Goal: Check status: Check status

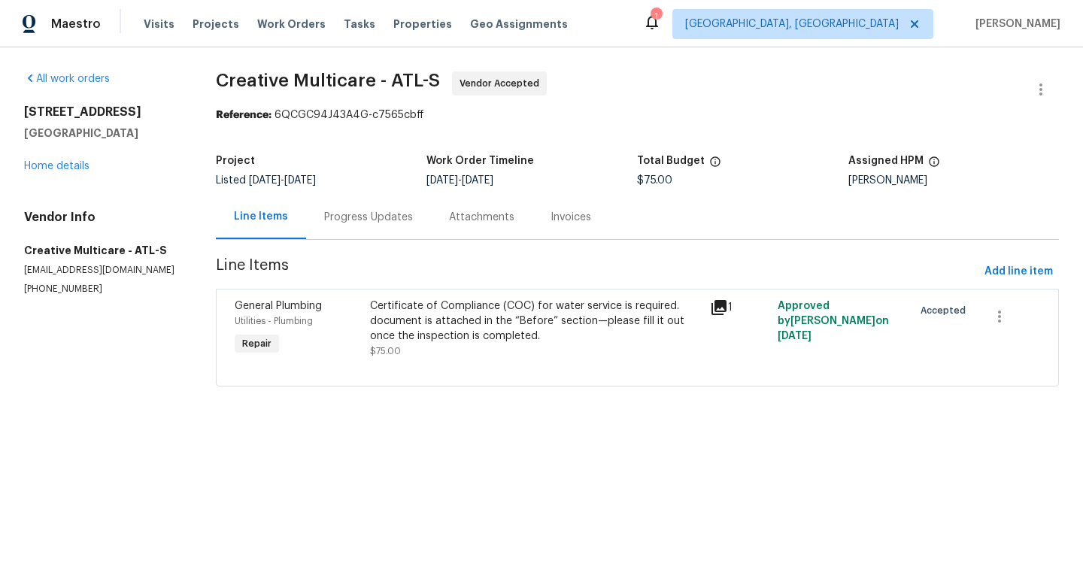
click at [378, 211] on div "Progress Updates" at bounding box center [368, 217] width 89 height 15
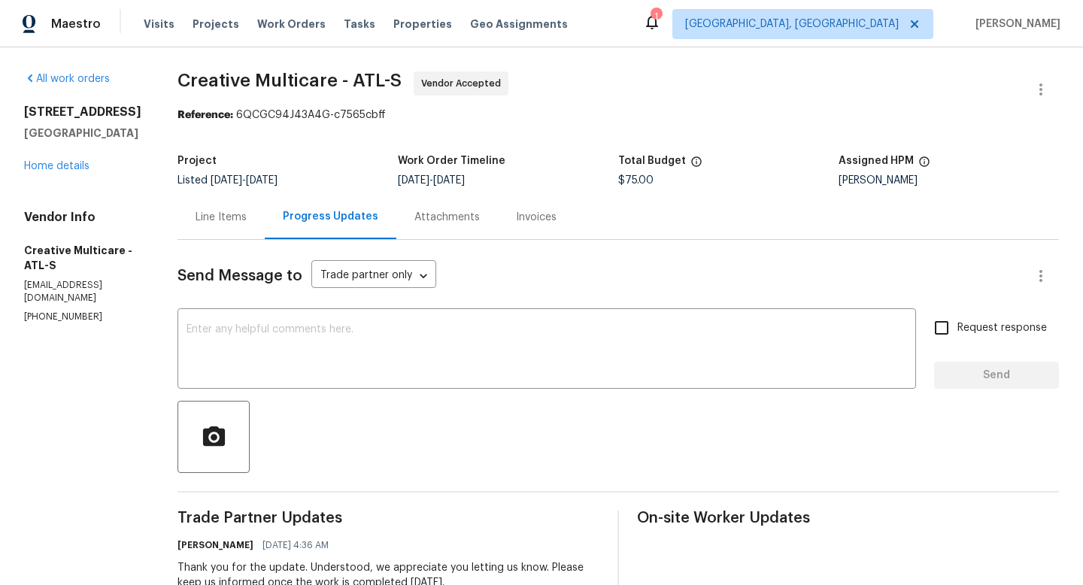
click at [265, 227] on div "Line Items" at bounding box center [220, 217] width 87 height 44
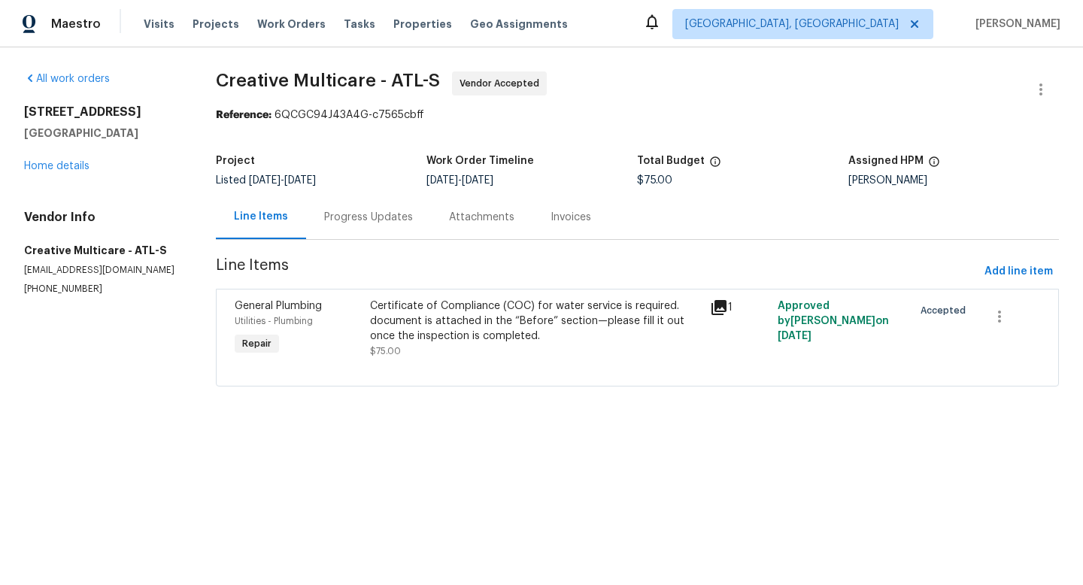
click at [725, 310] on icon at bounding box center [718, 307] width 15 height 15
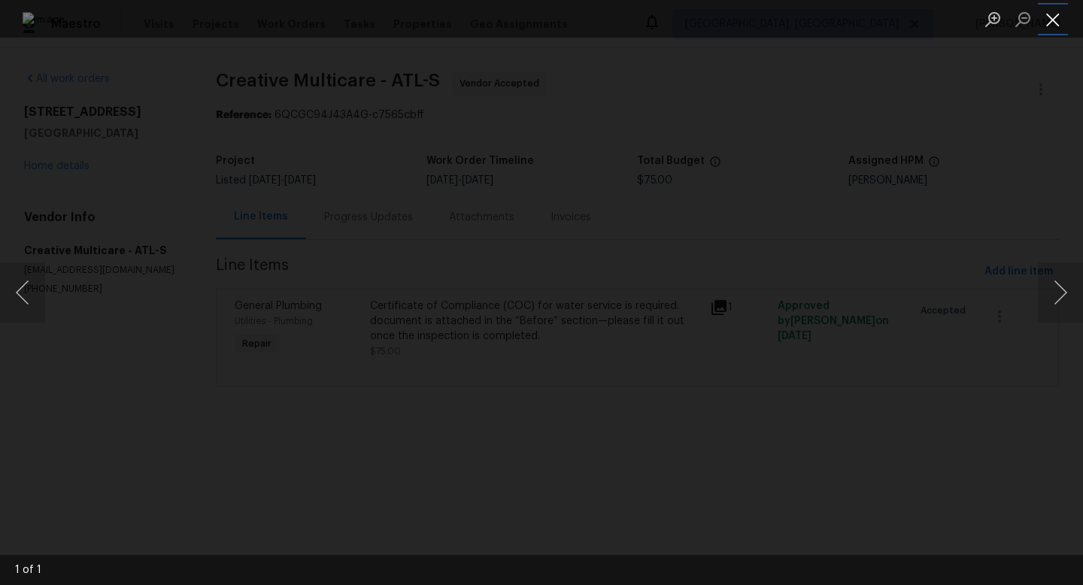
click at [1048, 29] on button "Close lightbox" at bounding box center [1053, 19] width 30 height 26
